Goal: Task Accomplishment & Management: Manage account settings

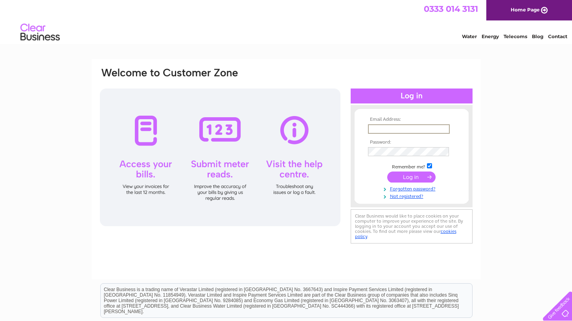
type input "[EMAIL_ADDRESS][DOMAIN_NAME]"
click at [411, 176] on input "submit" at bounding box center [411, 176] width 48 height 11
click at [415, 179] on input "submit" at bounding box center [411, 176] width 48 height 11
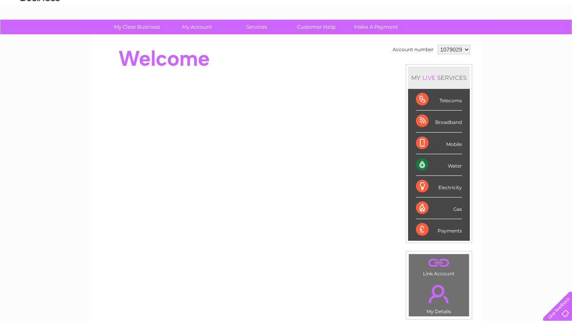
scroll to position [38, 0]
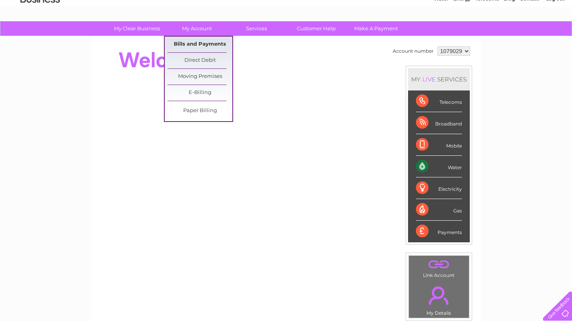
click at [202, 46] on link "Bills and Payments" at bounding box center [200, 45] width 65 height 16
click at [198, 42] on link "Bills and Payments" at bounding box center [200, 45] width 65 height 16
click at [194, 44] on link "Bills and Payments" at bounding box center [200, 45] width 65 height 16
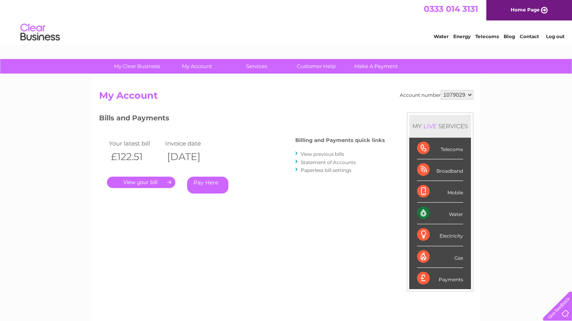
click at [149, 183] on link "." at bounding box center [141, 182] width 68 height 11
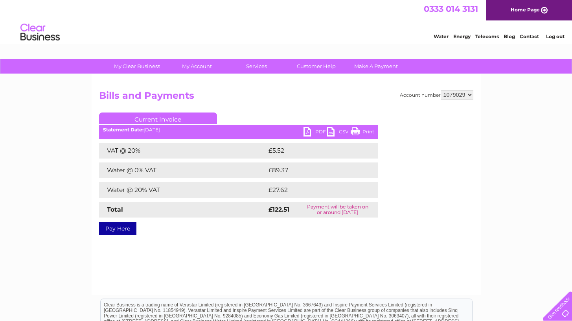
click at [310, 133] on link "PDF" at bounding box center [316, 132] width 24 height 11
